Goal: Task Accomplishment & Management: Use online tool/utility

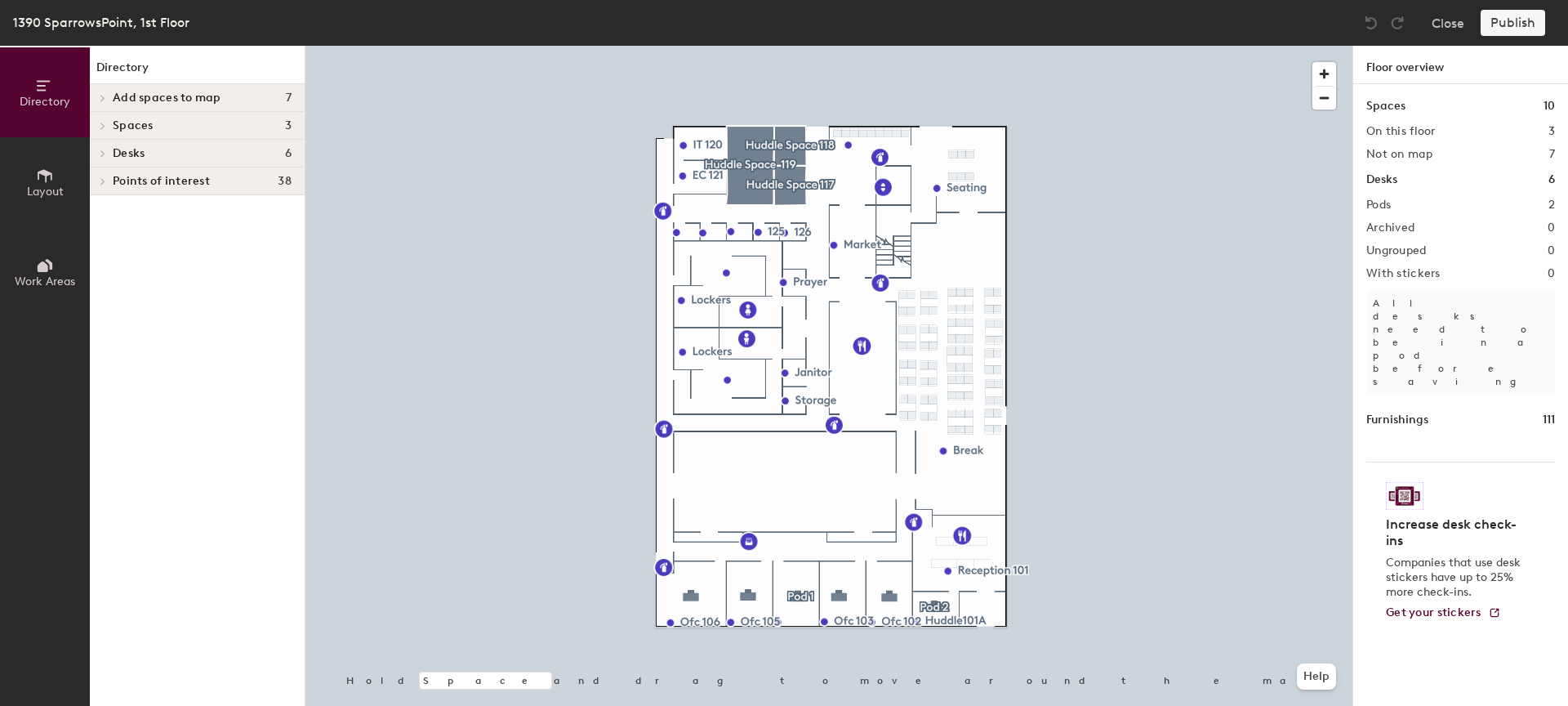
click at [146, 126] on span "Spaces" at bounding box center [133, 125] width 41 height 13
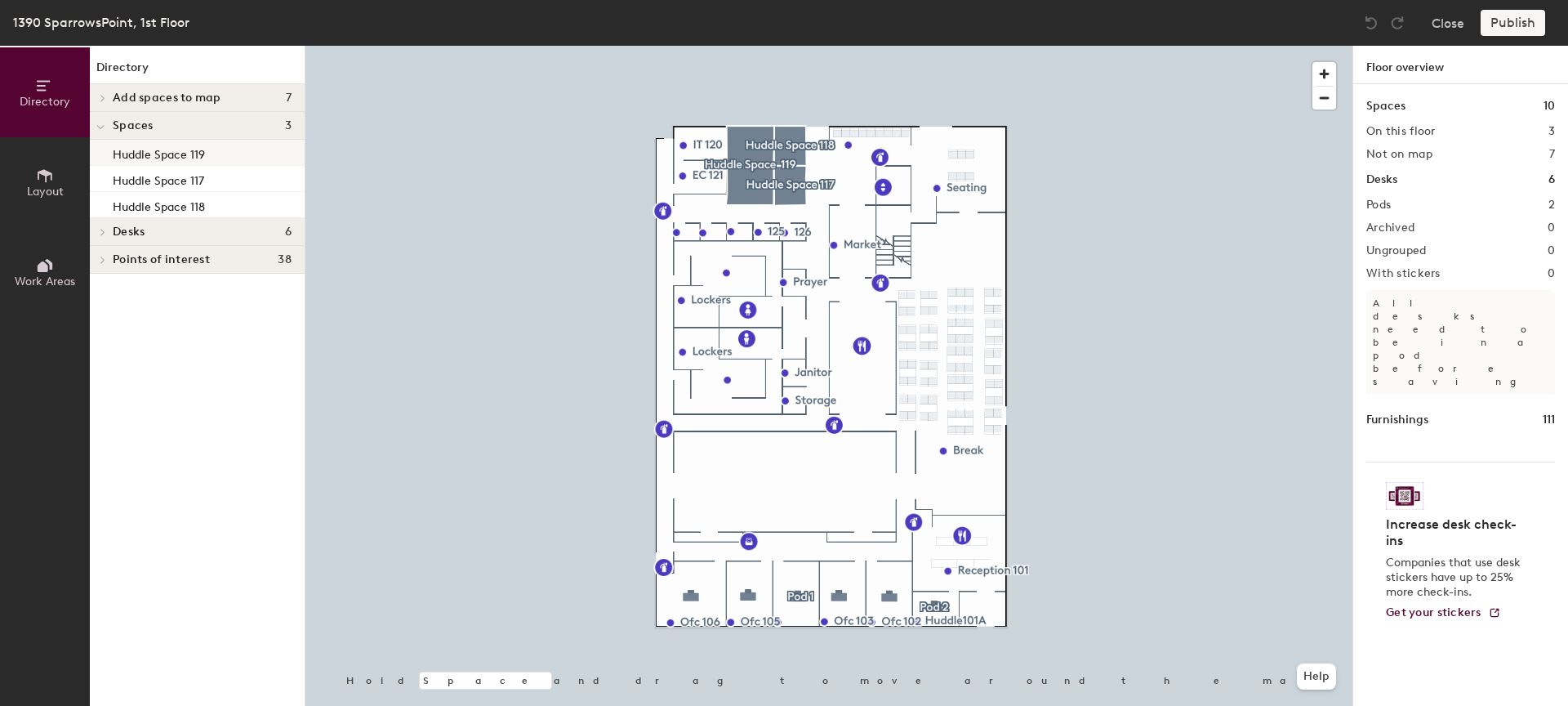
click at [149, 157] on p "Huddle Space 119" at bounding box center [158, 151] width 92 height 18
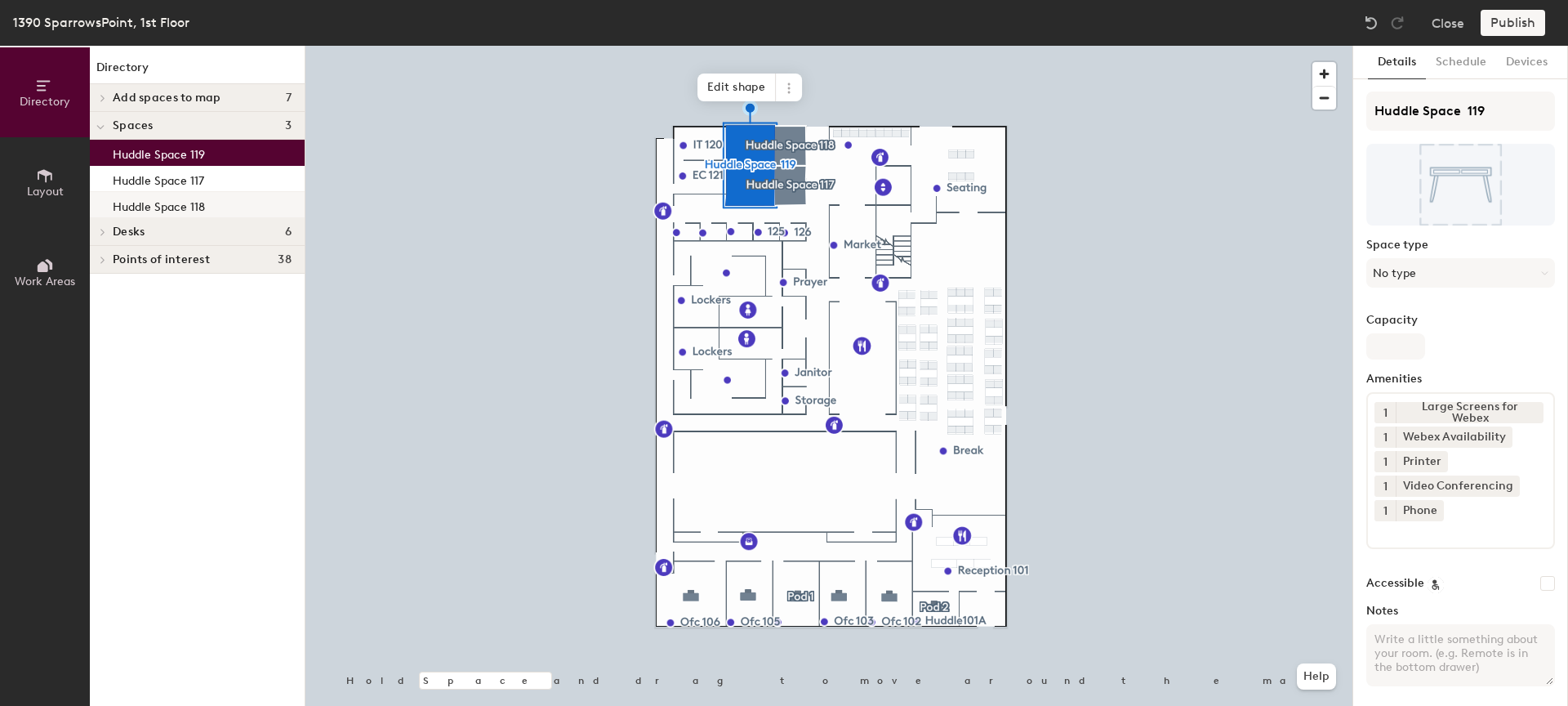
click at [151, 199] on p "Huddle Space 118" at bounding box center [158, 204] width 92 height 18
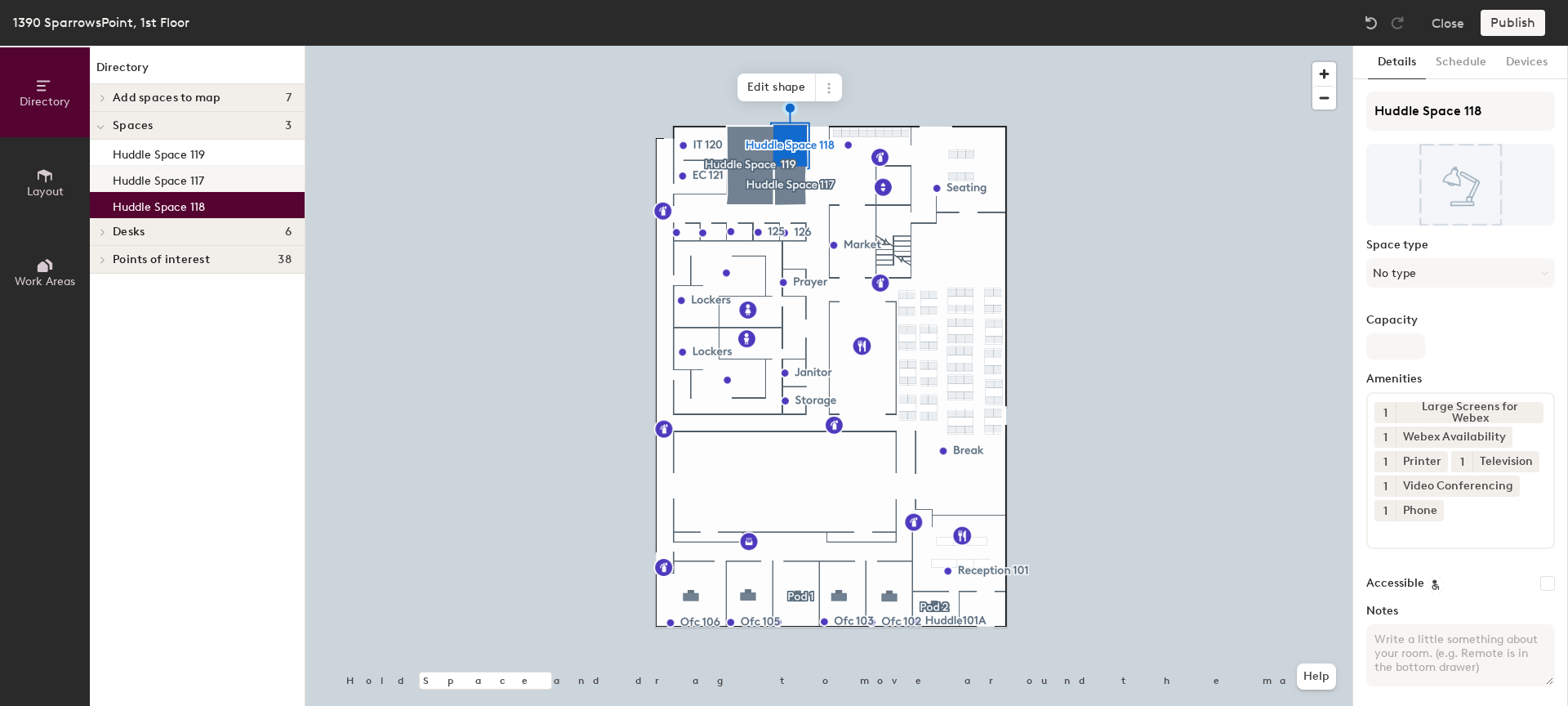
click at [163, 167] on div "Huddle Space 117" at bounding box center [197, 178] width 214 height 26
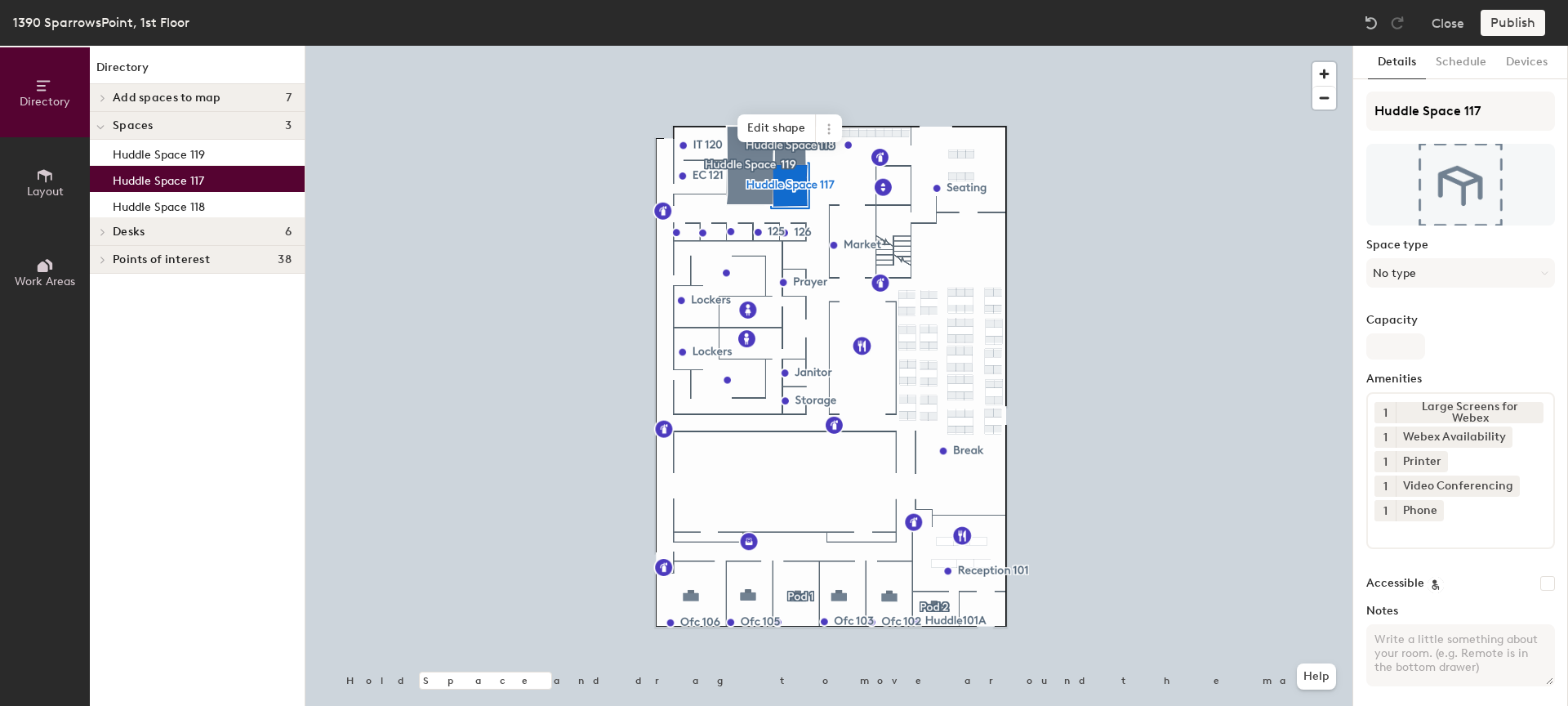
click at [168, 241] on div "Desks 6" at bounding box center [197, 232] width 214 height 28
click at [166, 317] on span "Points of interest" at bounding box center [161, 314] width 97 height 13
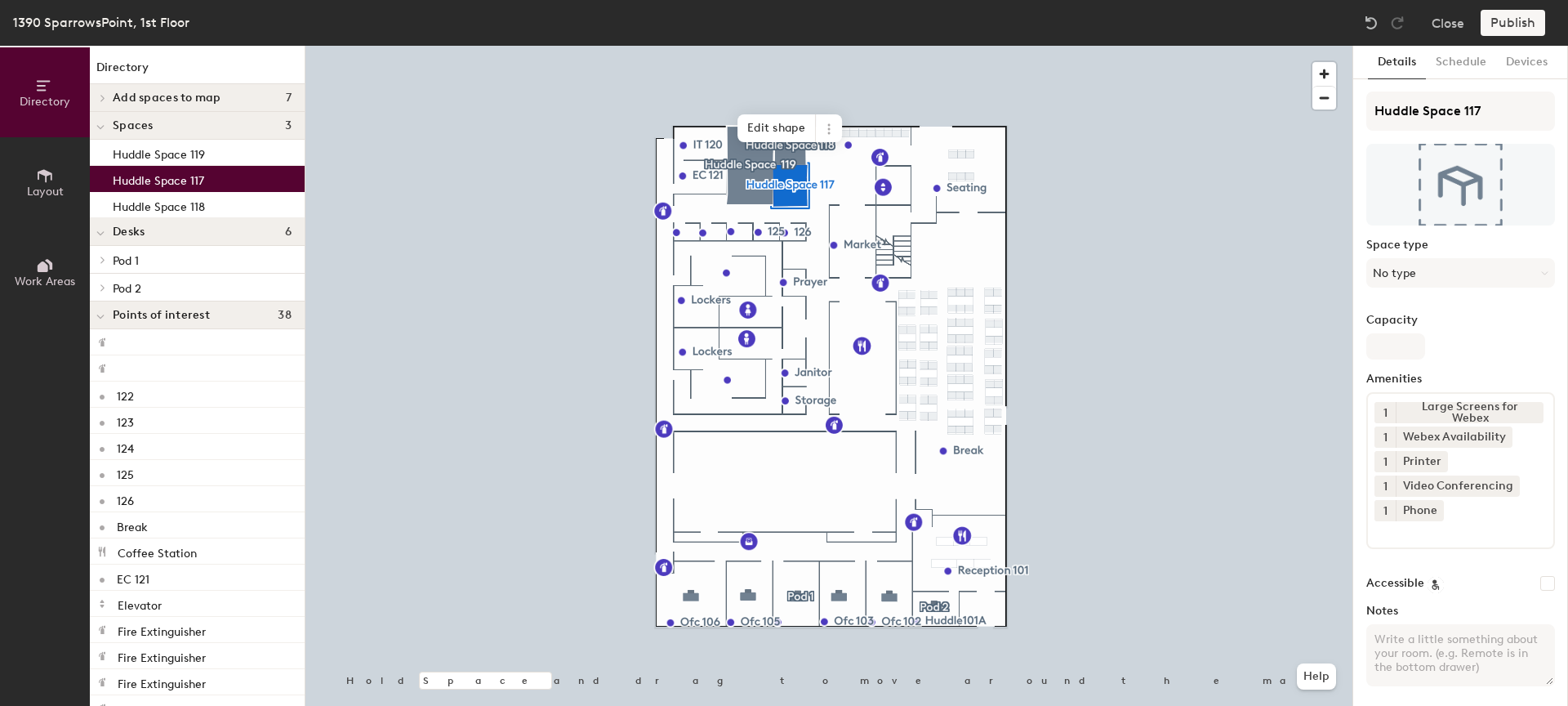
click at [207, 101] on span "Add spaces to map" at bounding box center [167, 97] width 109 height 13
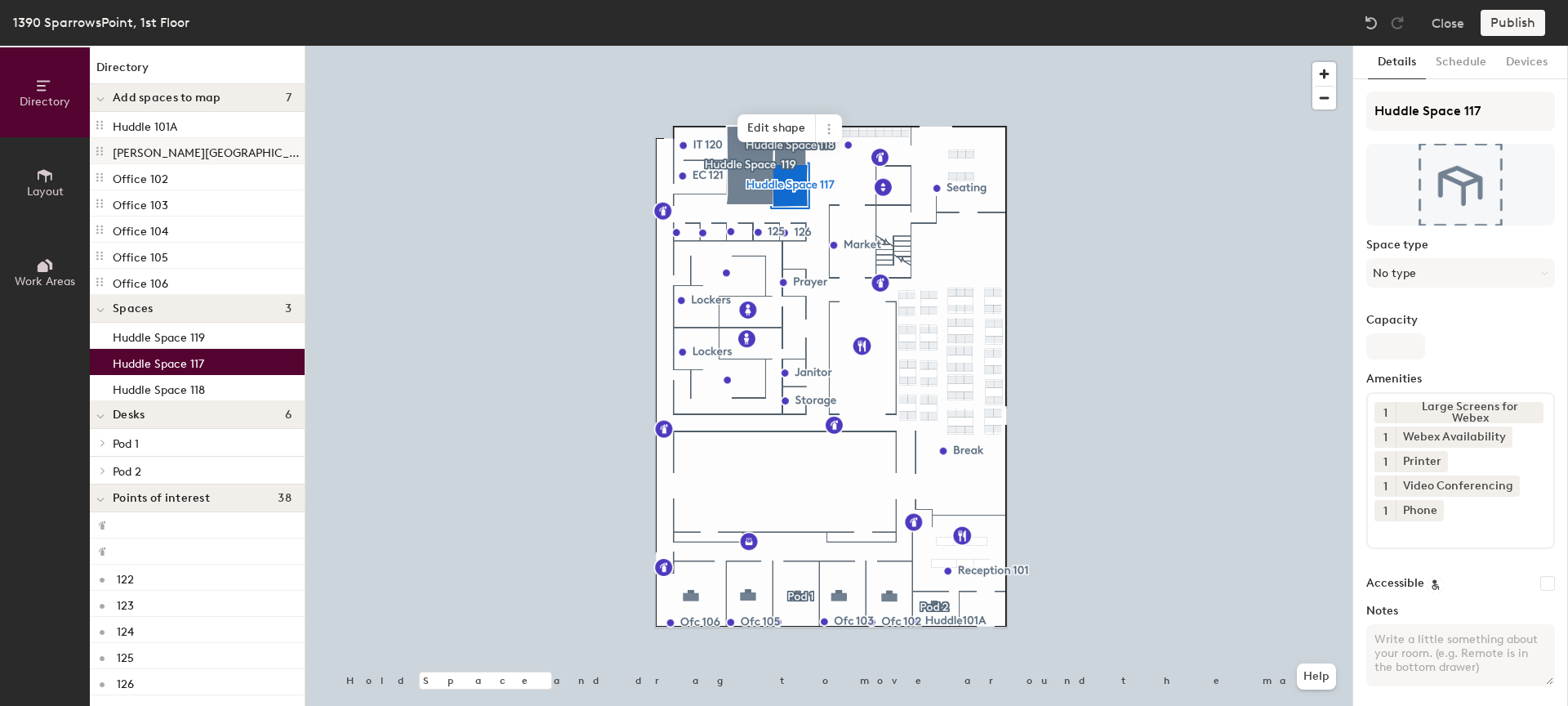
click at [199, 144] on p "[PERSON_NAME][GEOGRAPHIC_DATA] - Room 108" at bounding box center [207, 150] width 189 height 18
click at [103, 147] on icon at bounding box center [99, 150] width 13 height 13
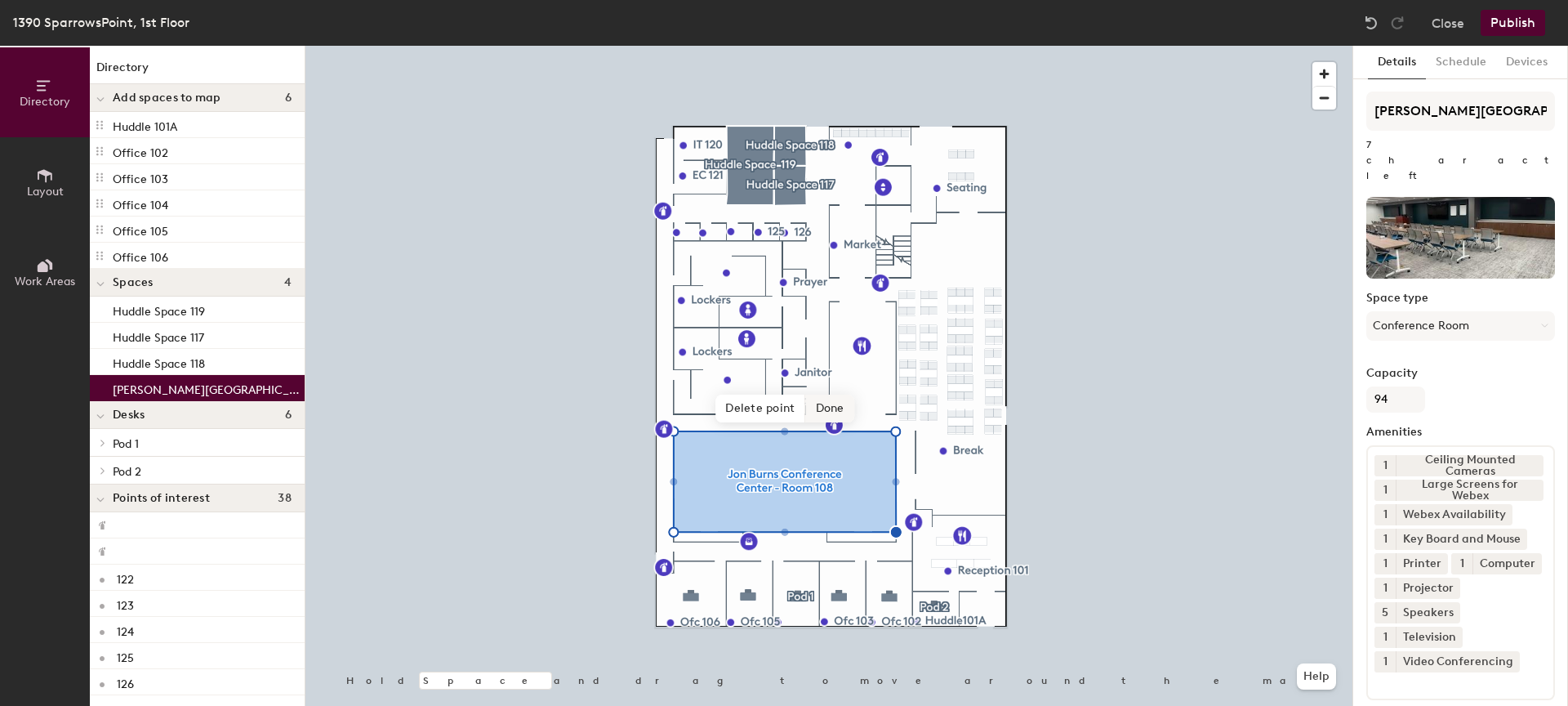
click at [823, 406] on span "Done" at bounding box center [830, 408] width 48 height 28
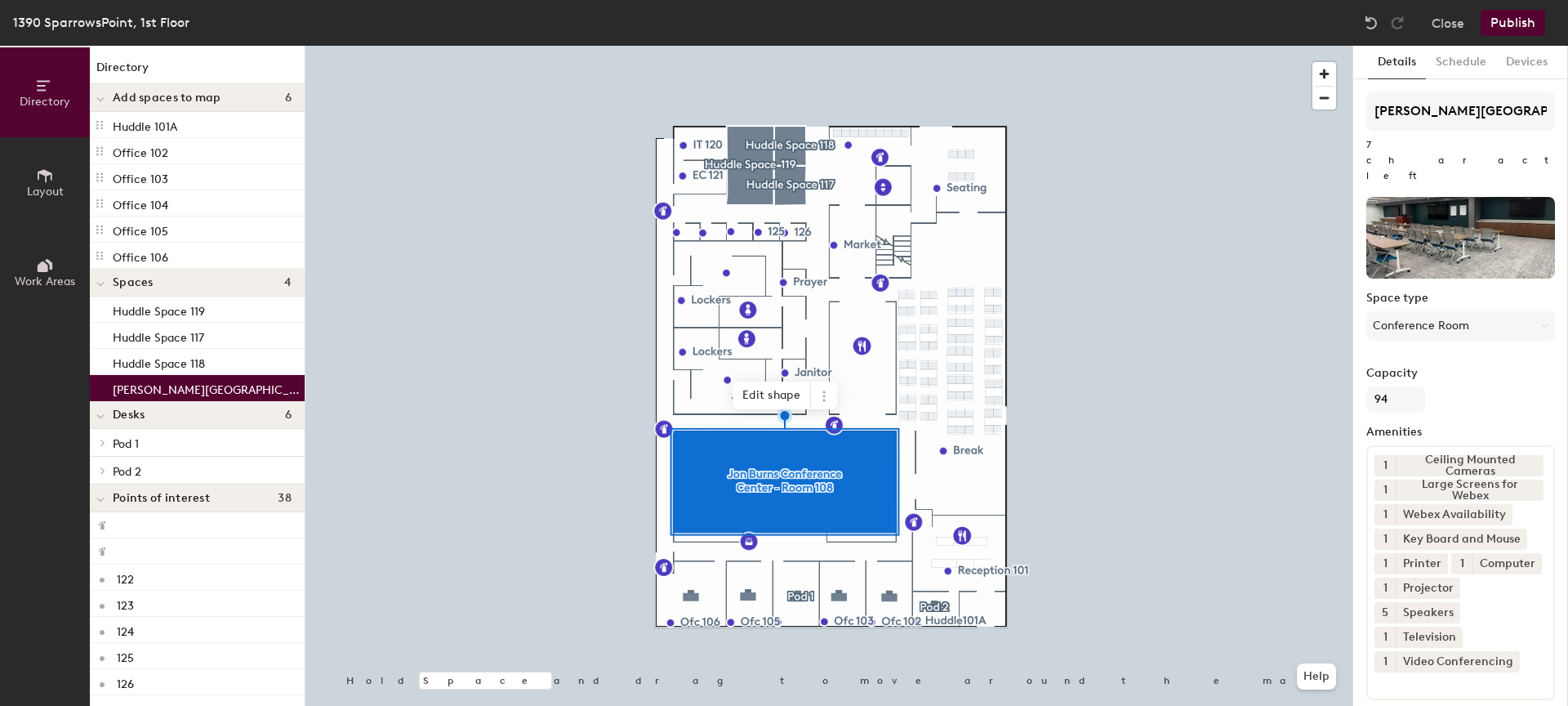
click at [1513, 23] on button "Publish" at bounding box center [1513, 22] width 65 height 26
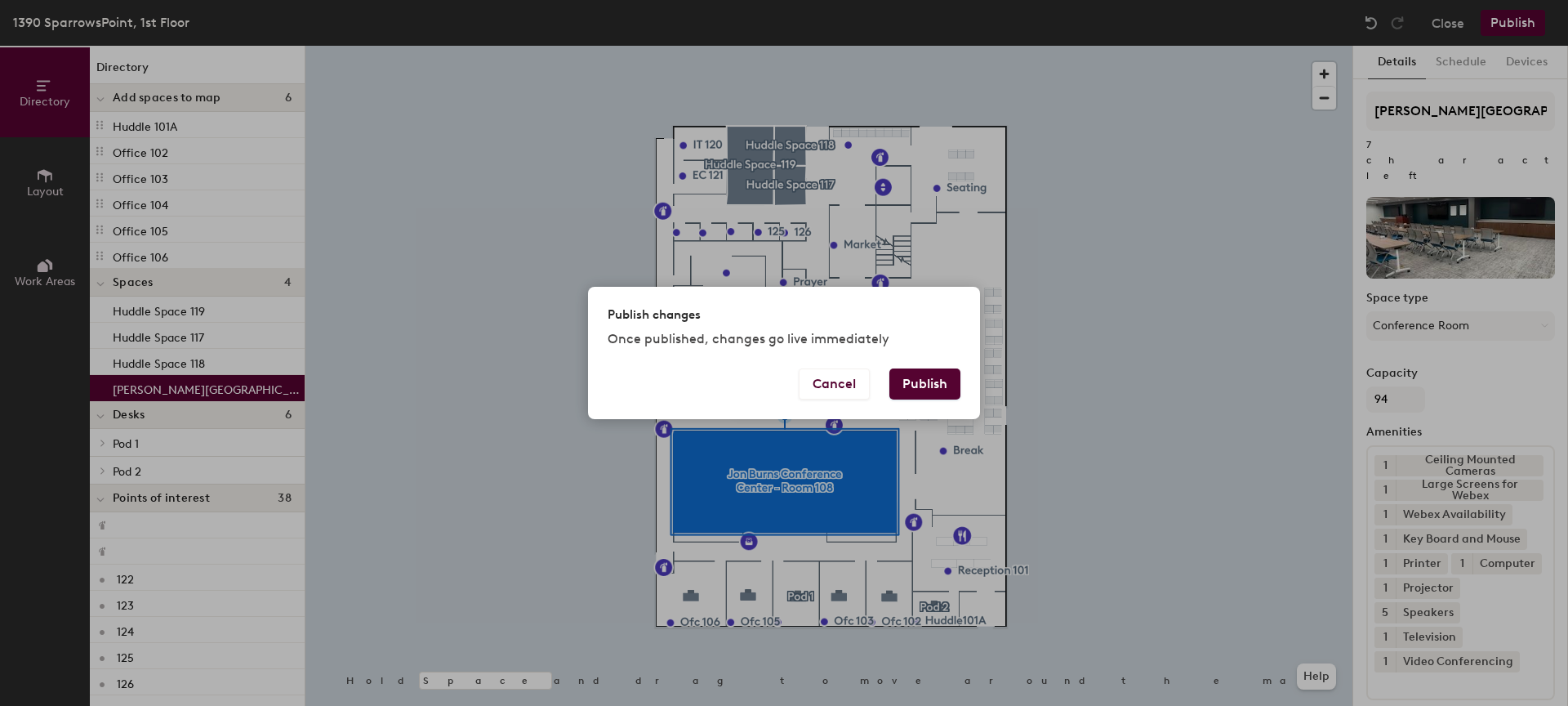
click at [930, 380] on button "Publish" at bounding box center [924, 384] width 71 height 31
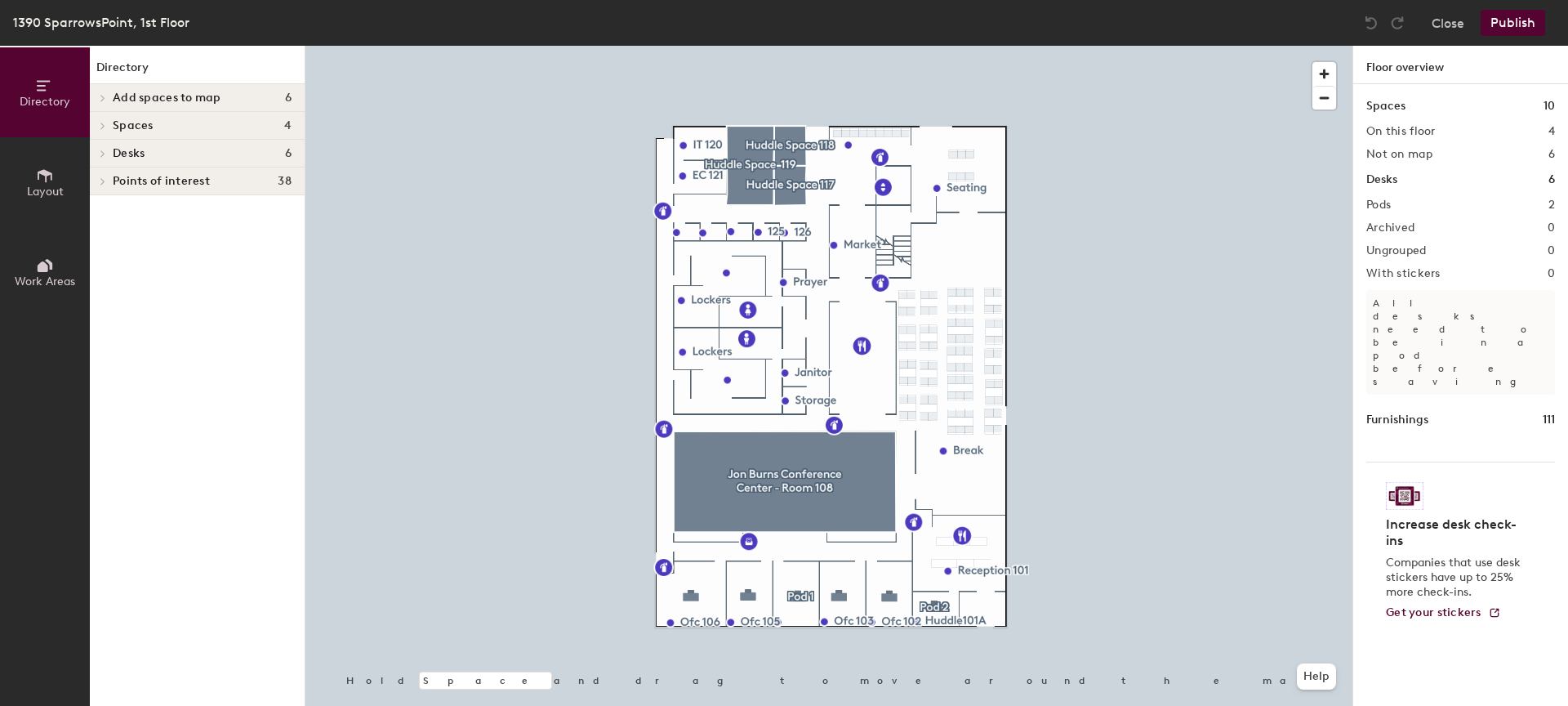
click at [189, 92] on span "Add spaces to map" at bounding box center [167, 97] width 109 height 13
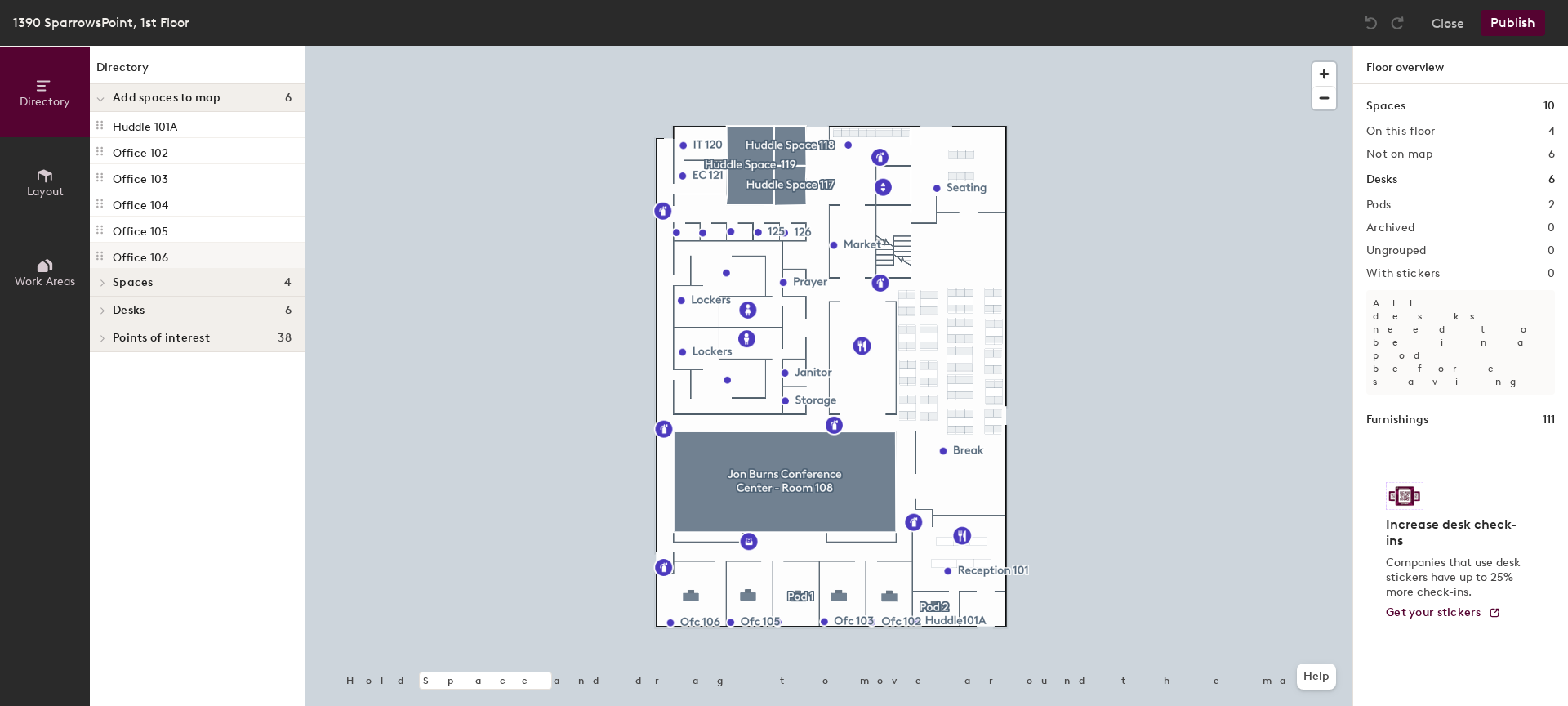
click at [137, 256] on p "Office 106" at bounding box center [140, 254] width 55 height 18
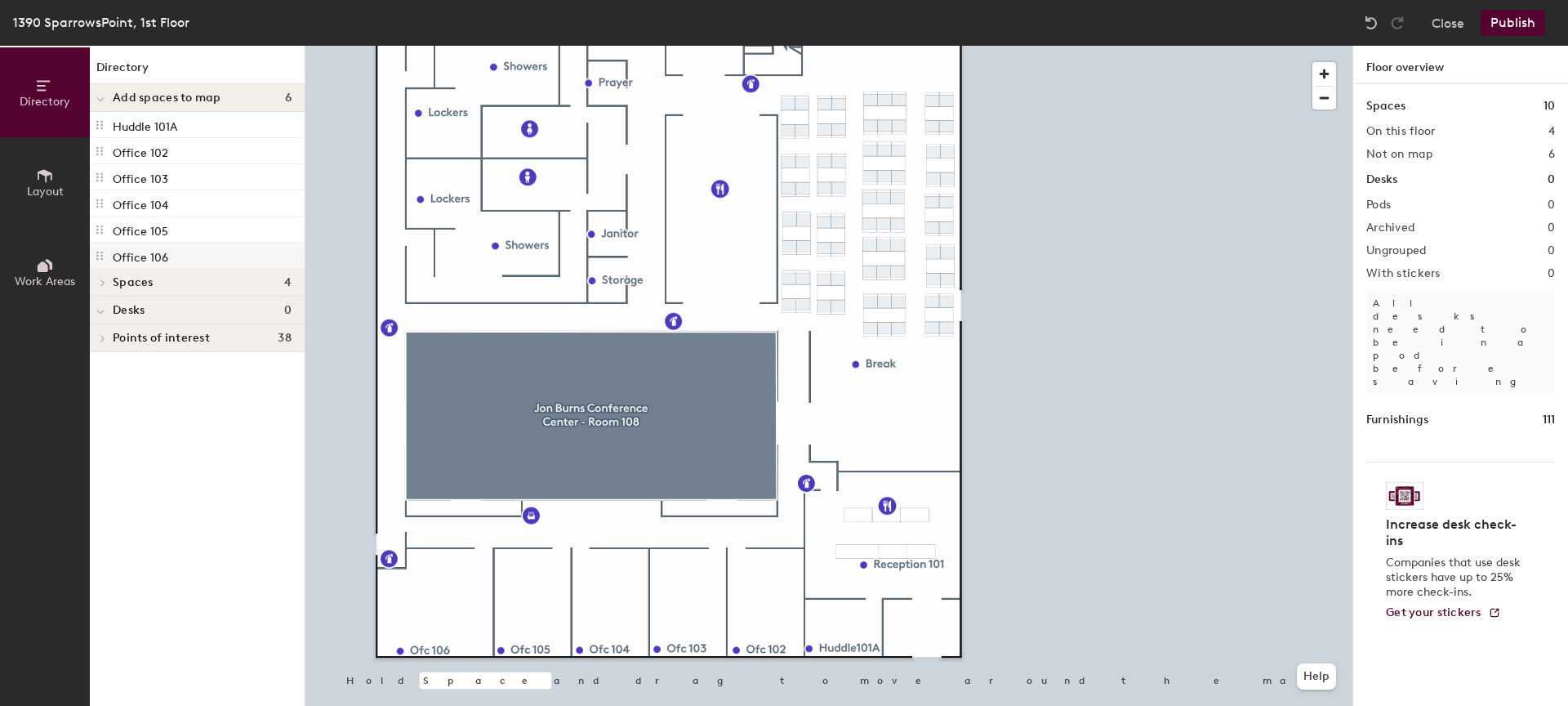
click at [142, 256] on p "Office 106" at bounding box center [140, 254] width 55 height 18
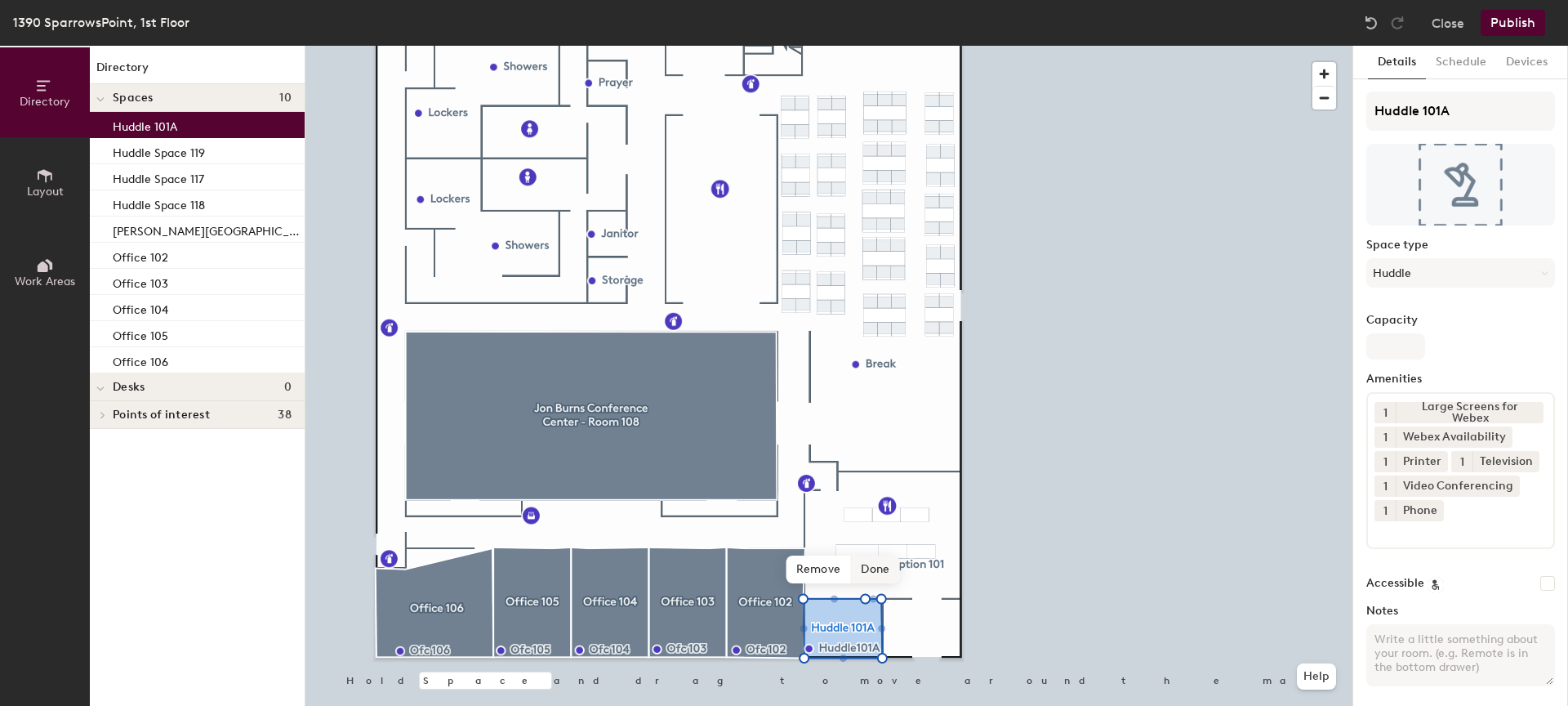
click at [872, 580] on span "Done" at bounding box center [875, 569] width 48 height 28
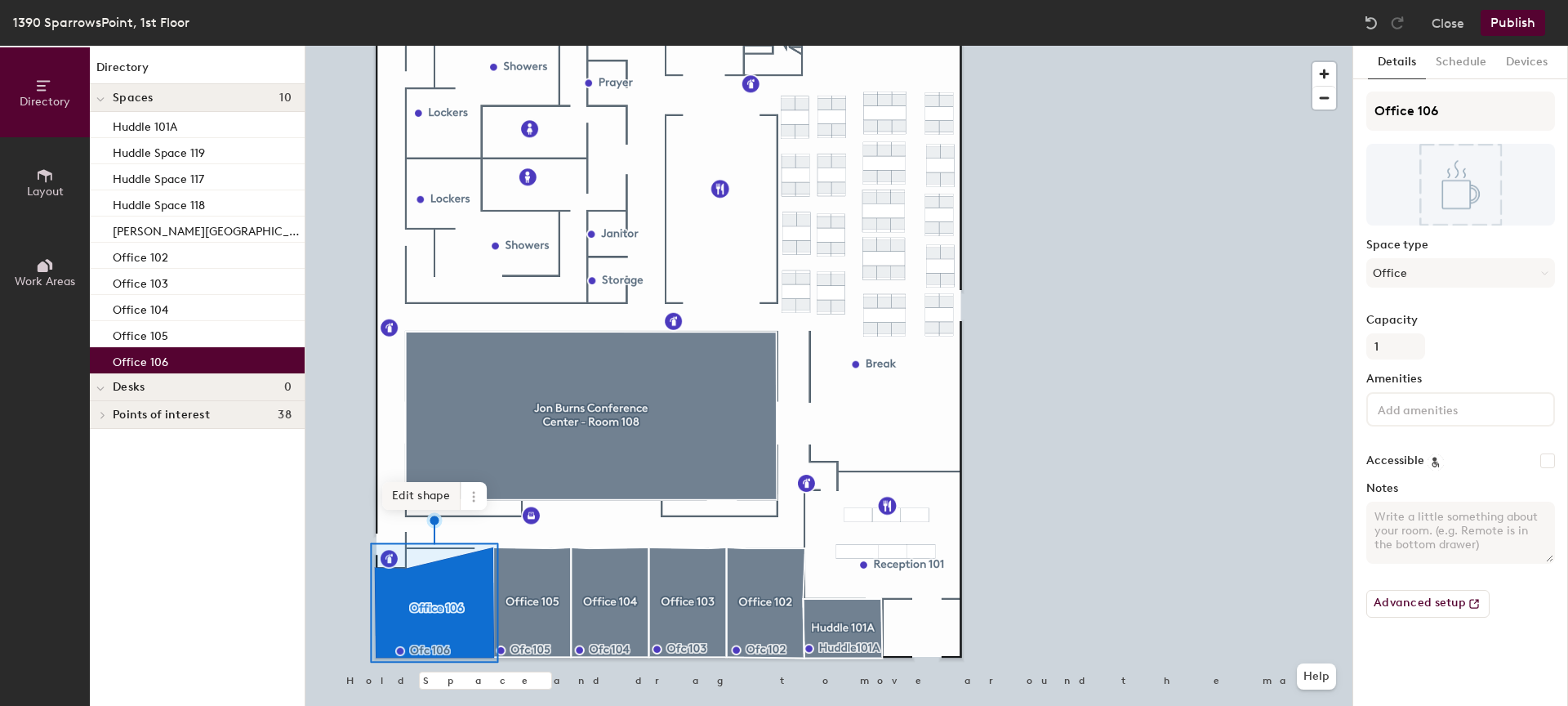
click at [427, 491] on span "Edit shape" at bounding box center [421, 496] width 79 height 28
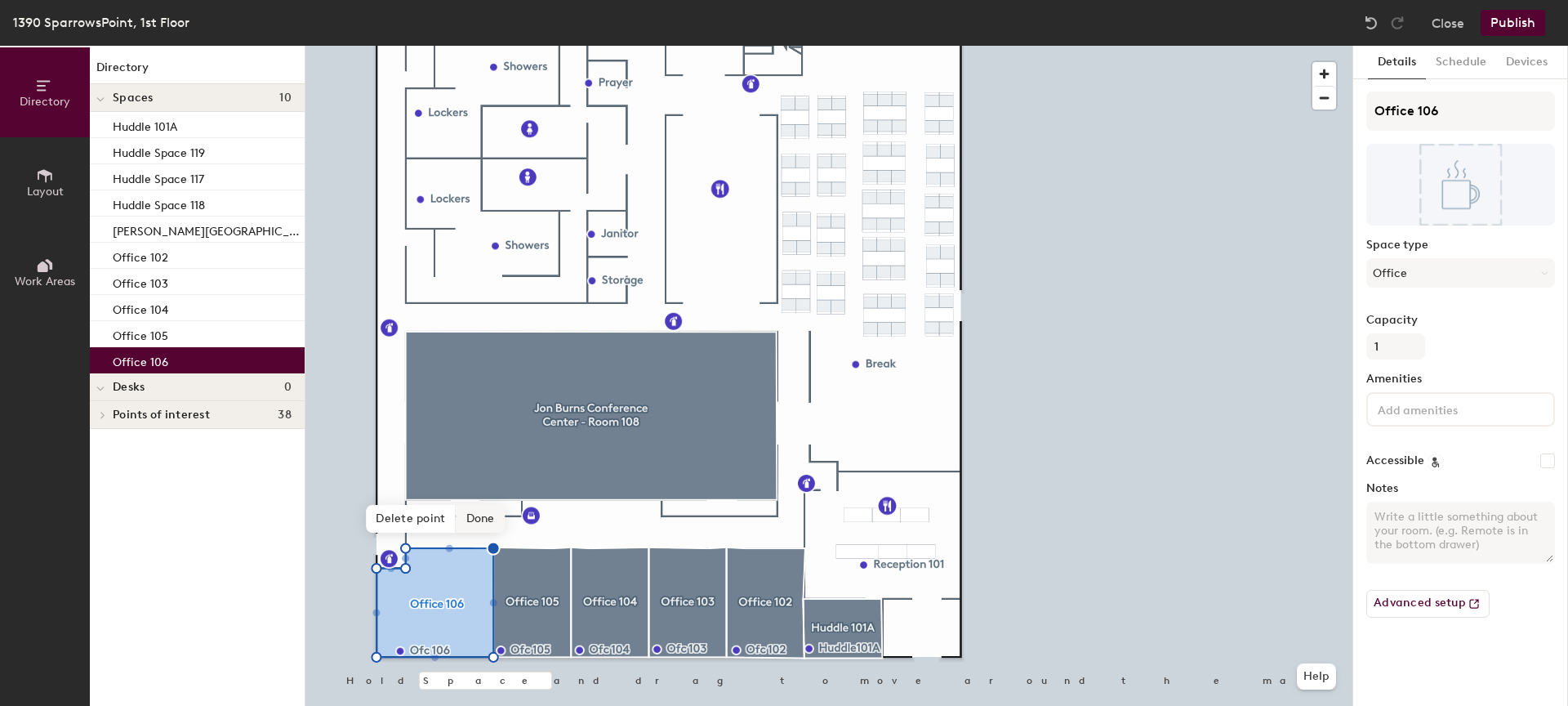
click at [469, 520] on span "Done" at bounding box center [481, 518] width 48 height 28
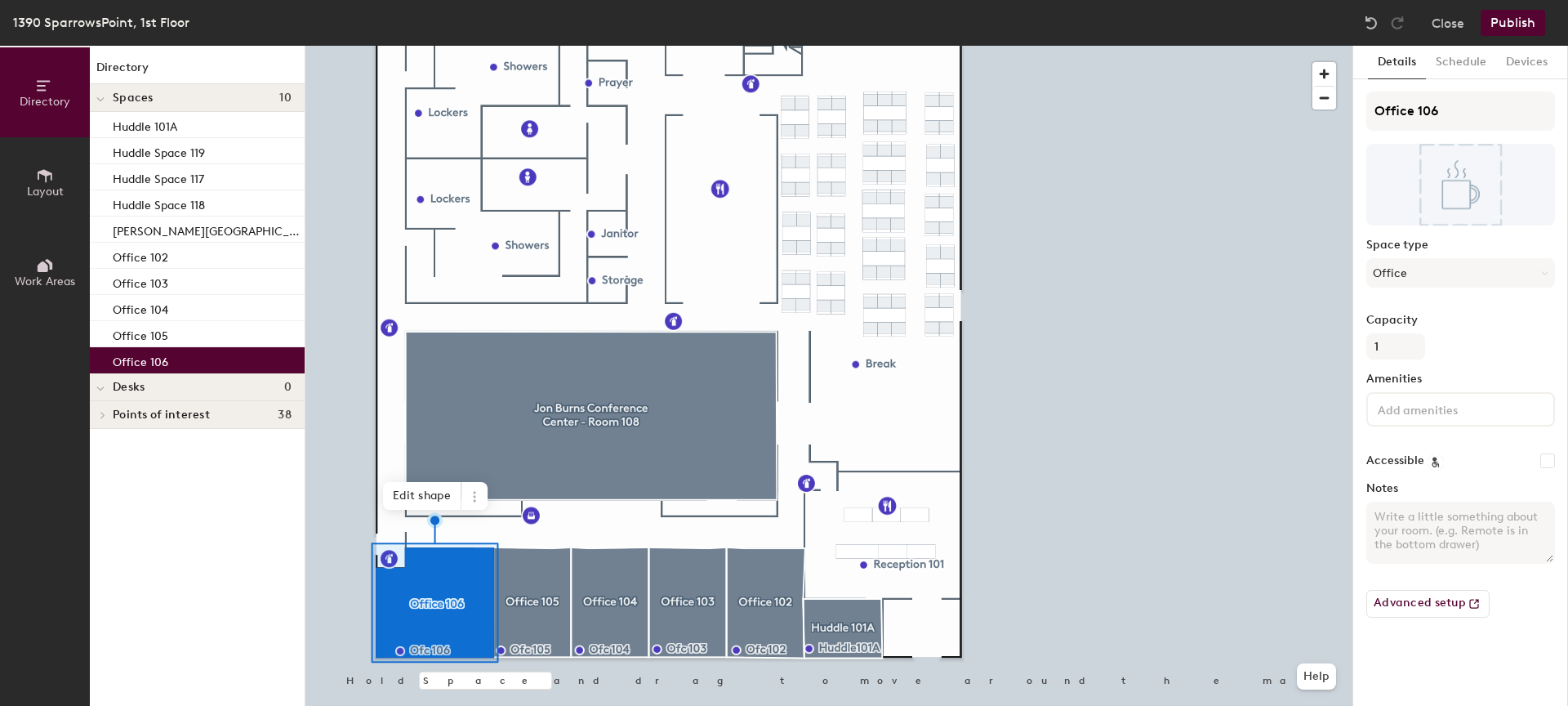
click at [1513, 20] on button "Publish" at bounding box center [1513, 22] width 65 height 26
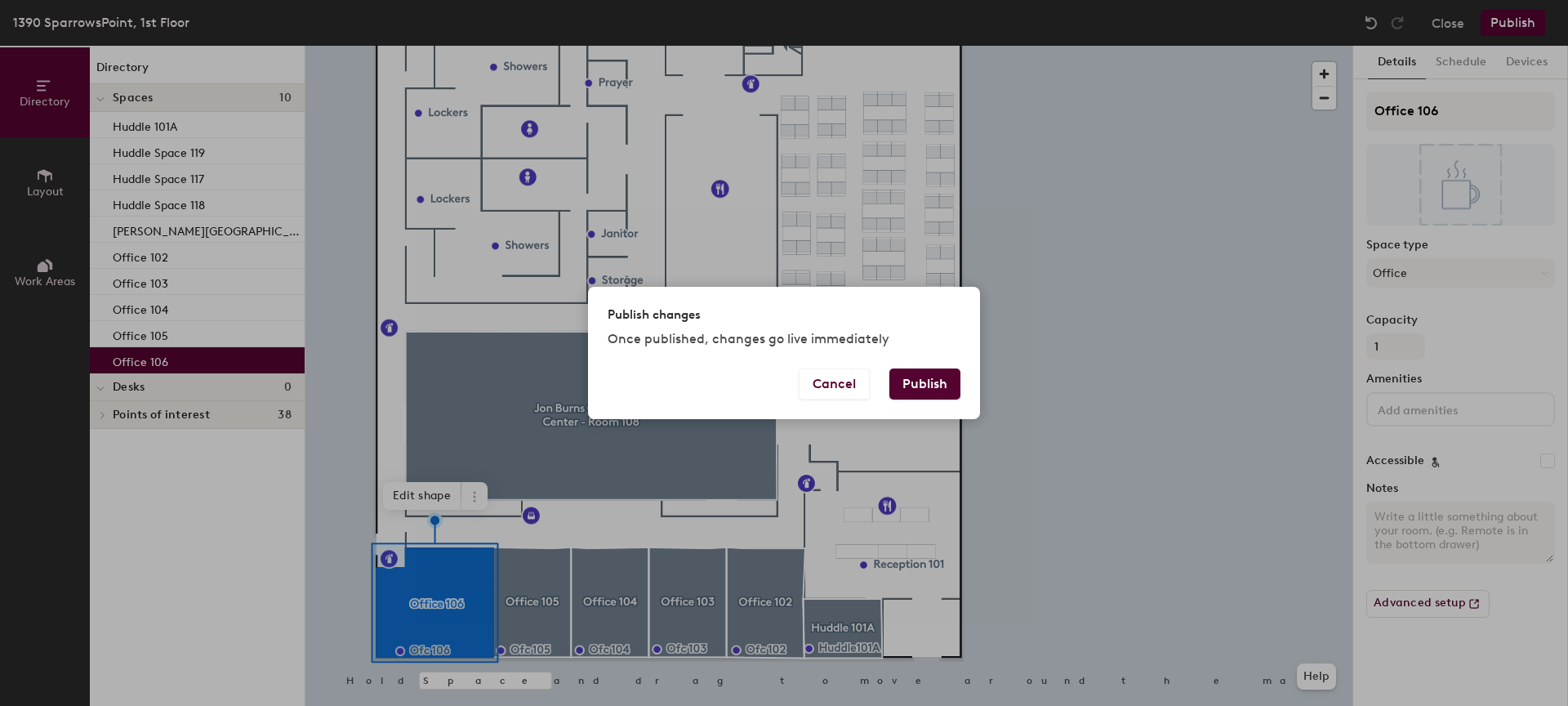
click at [930, 379] on button "Publish" at bounding box center [924, 384] width 71 height 31
